Goal: Task Accomplishment & Management: Use online tool/utility

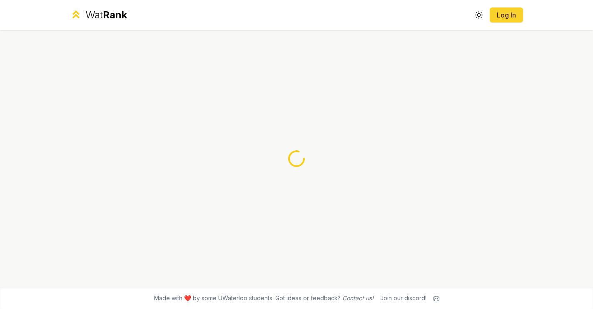
click at [494, 15] on button "Log In" at bounding box center [506, 14] width 33 height 15
click at [498, 20] on button "Log In" at bounding box center [506, 14] width 33 height 15
click at [368, 135] on div at bounding box center [297, 158] width 480 height 257
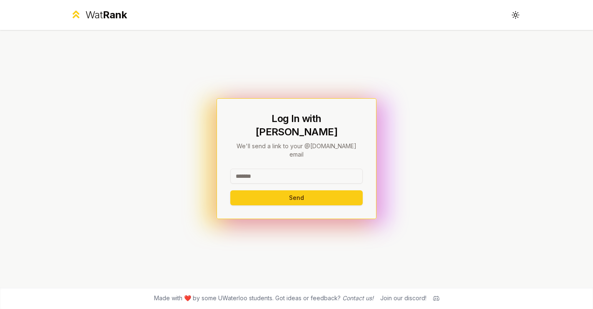
click at [282, 169] on input at bounding box center [296, 176] width 132 height 15
type input "*"
type input "********"
click at [230, 190] on button "Send" at bounding box center [296, 197] width 132 height 15
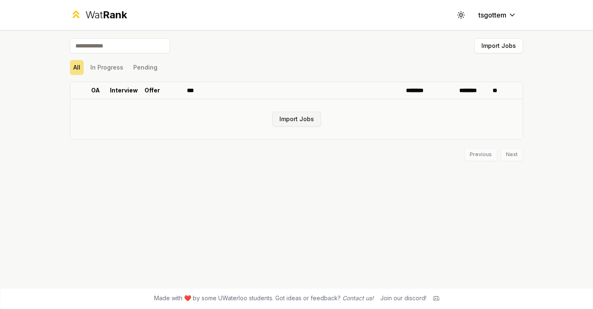
click at [307, 119] on button "Import Jobs" at bounding box center [296, 119] width 49 height 15
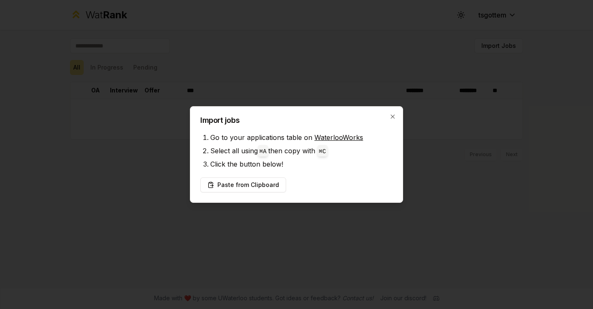
click at [302, 163] on li "Click the button below!" at bounding box center [301, 163] width 182 height 13
click at [256, 183] on button "Paste from Clipboard" at bounding box center [243, 184] width 86 height 15
click at [259, 180] on button "Paste from Clipboard" at bounding box center [243, 184] width 86 height 15
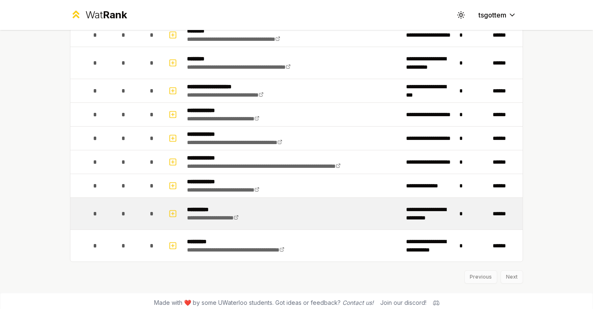
scroll to position [964, 0]
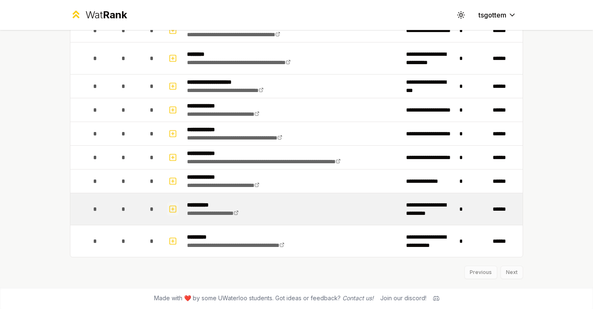
click at [175, 210] on icon "button" at bounding box center [173, 209] width 8 height 10
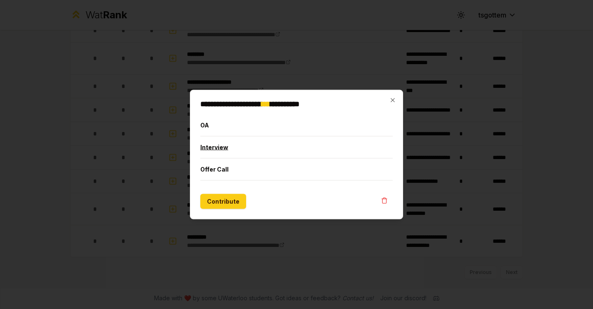
click at [224, 145] on button "Interview" at bounding box center [296, 148] width 192 height 22
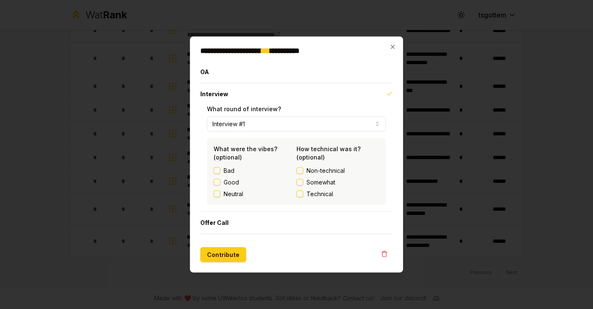
click at [302, 180] on button "Somewhat" at bounding box center [300, 182] width 7 height 7
click at [225, 186] on div "Bad Good Neutral" at bounding box center [255, 183] width 83 height 32
click at [218, 180] on button "Good" at bounding box center [217, 182] width 7 height 7
click at [226, 253] on button "Contribute" at bounding box center [223, 254] width 46 height 15
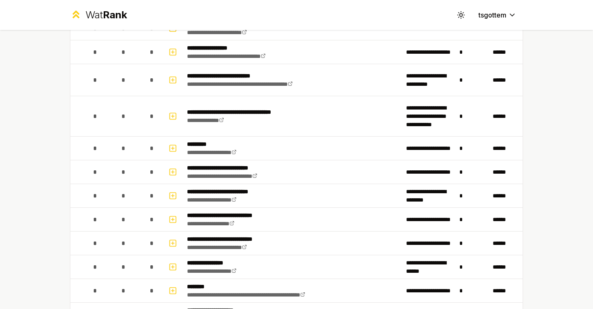
scroll to position [0, 0]
